Goal: Task Accomplishment & Management: Use online tool/utility

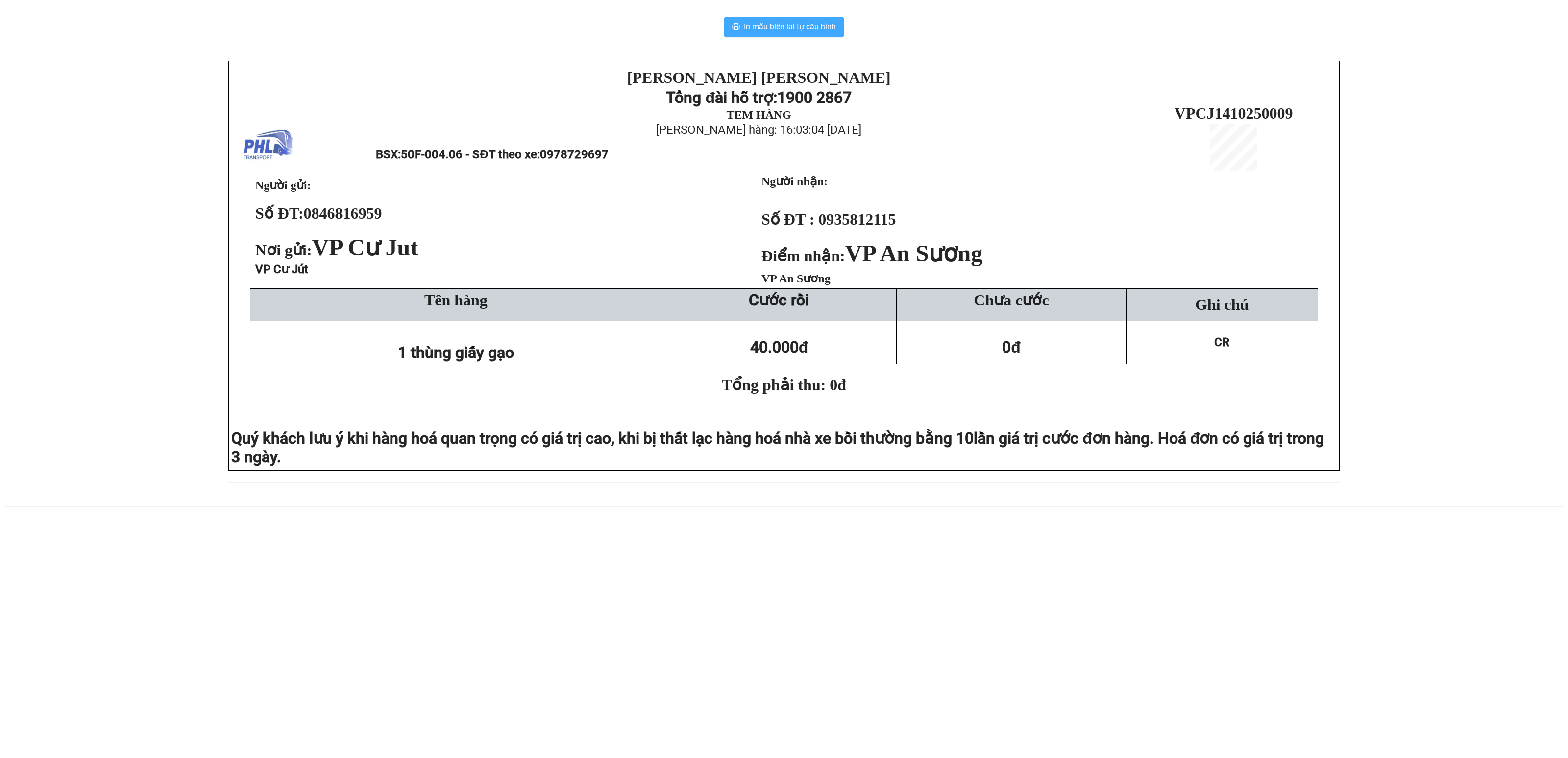
click at [808, 26] on span "In mẫu biên lai tự cấu hình" at bounding box center [789, 27] width 92 height 12
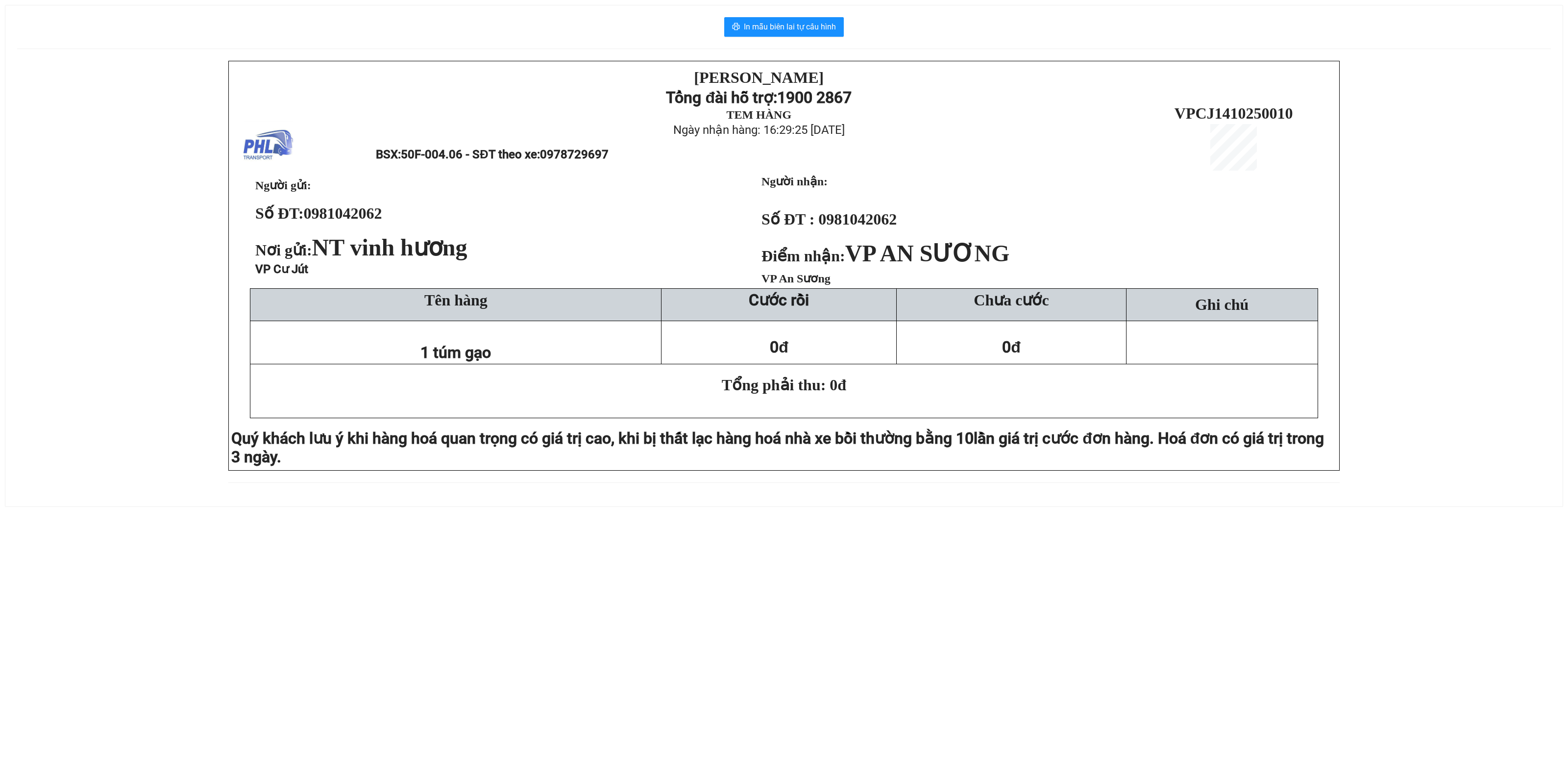
drag, startPoint x: 130, startPoint y: 141, endPoint x: 226, endPoint y: 33, distance: 144.5
click at [131, 141] on div "PHƯƠNG HỒNG LINH Tổng đài hỗ trợ: 1900 2867 TEM HÀNG Ngày nhận hàng: 16:29:25 -…" at bounding box center [784, 278] width 1534 height 433
drag, startPoint x: 60, startPoint y: 294, endPoint x: 525, endPoint y: 91, distance: 507.4
click at [75, 287] on div "PHƯƠNG HỒNG LINH Tổng đài hỗ trợ: 1900 2867 TEM HÀNG Ngày nhận hàng: 16:58:19 -…" at bounding box center [784, 278] width 1534 height 433
drag, startPoint x: 7, startPoint y: 278, endPoint x: 246, endPoint y: 169, distance: 262.7
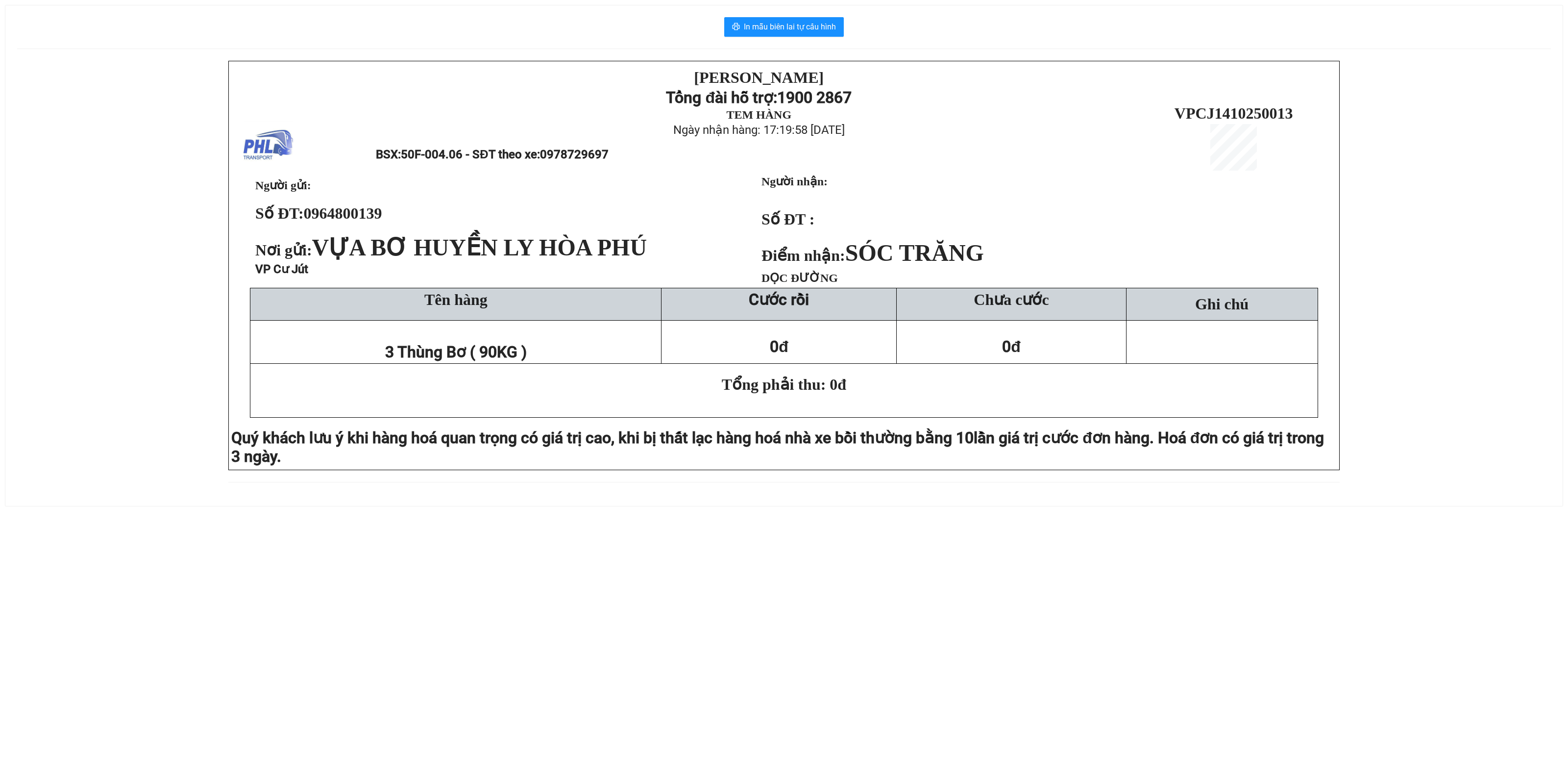
click at [91, 240] on div "In mẫu biên lai tự cấu hình PHƯƠNG HỒNG LINH Tổng đài hỗ trợ: 1900 2867 TEM HÀN…" at bounding box center [784, 256] width 1557 height 500
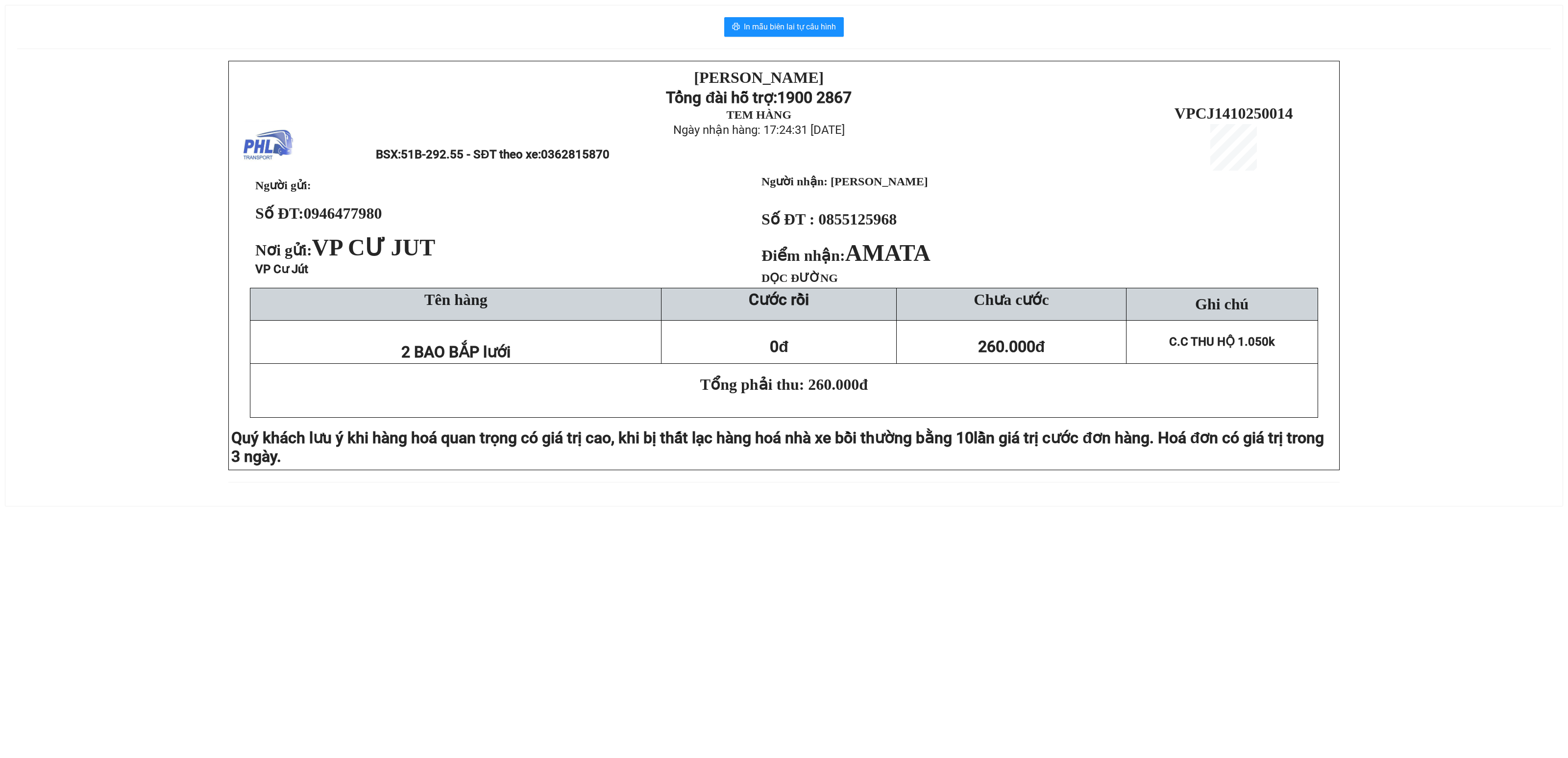
click at [72, 309] on div "[PERSON_NAME][DEMOGRAPHIC_DATA] Tổng đài hỗ trợ: 1900 2867 TEM HÀNG Ngày nhận h…" at bounding box center [784, 278] width 1534 height 433
click at [827, 33] on span "In mẫu biên lai tự cấu hình" at bounding box center [789, 27] width 92 height 12
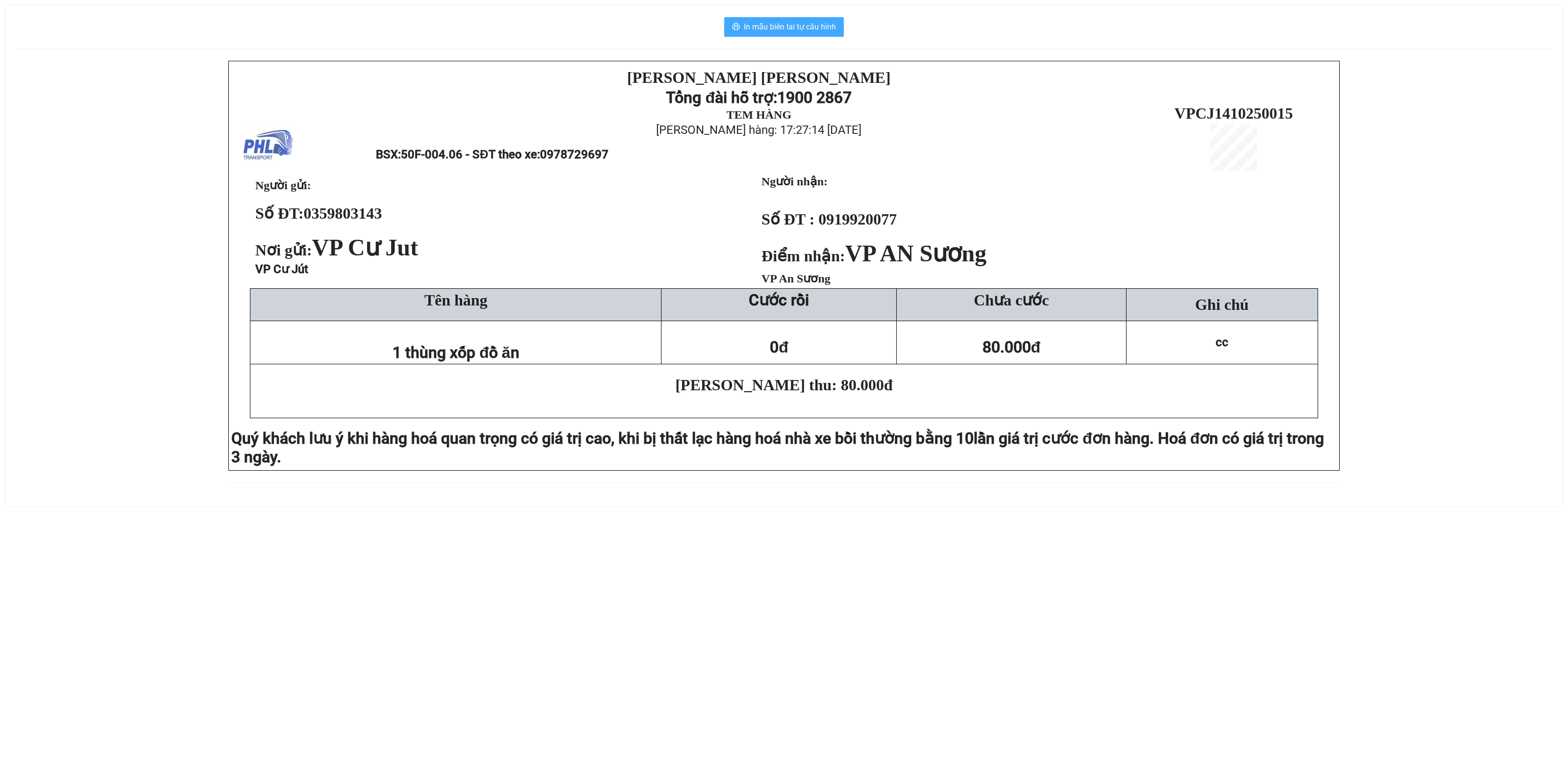
click at [816, 32] on span "In mẫu biên lai tự cấu hình" at bounding box center [789, 27] width 92 height 12
click at [776, 26] on span "In mẫu biên lai tự cấu hình" at bounding box center [789, 27] width 92 height 12
